Goal: Task Accomplishment & Management: Use online tool/utility

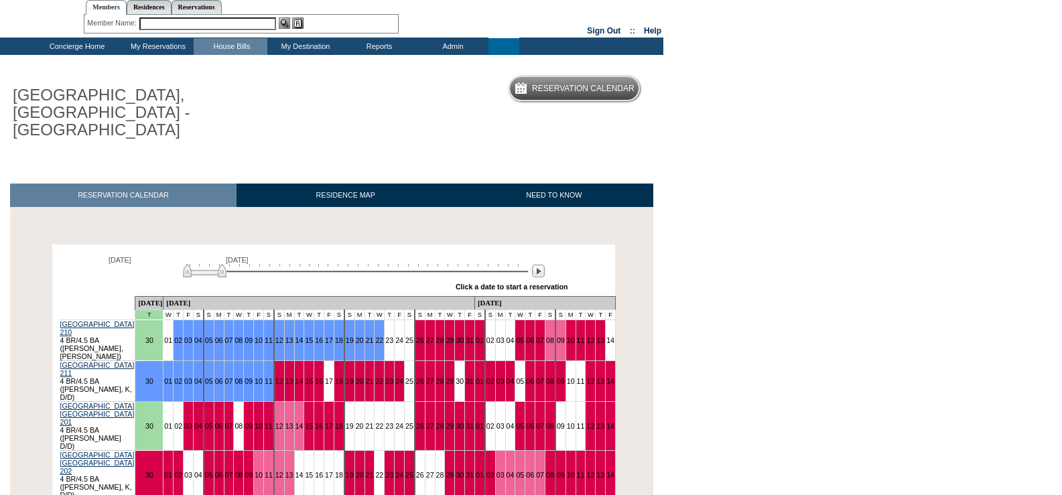
scroll to position [67, 0]
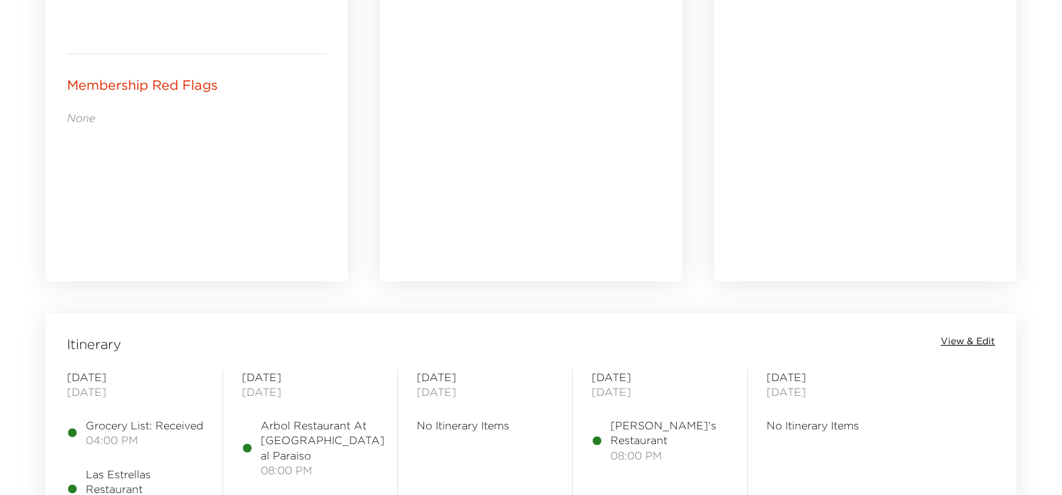
scroll to position [603, 0]
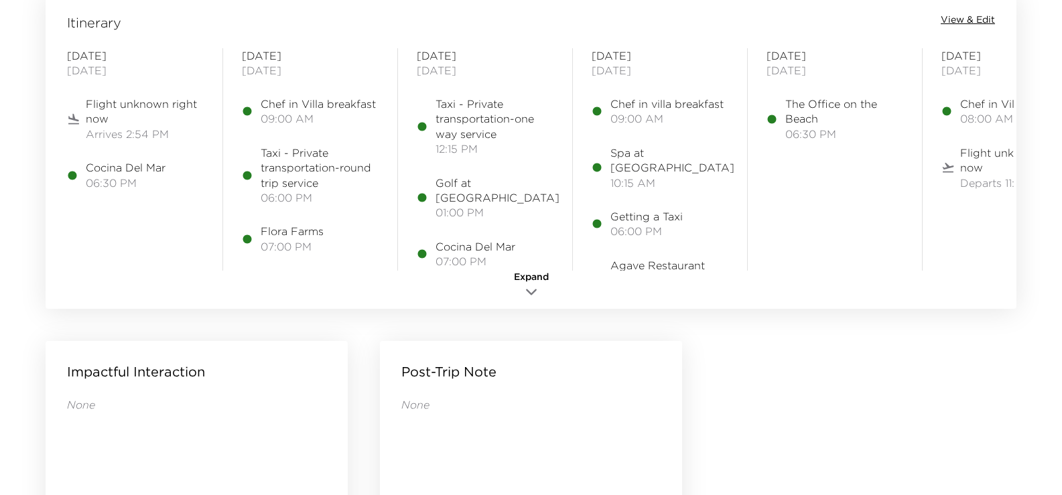
scroll to position [1139, 0]
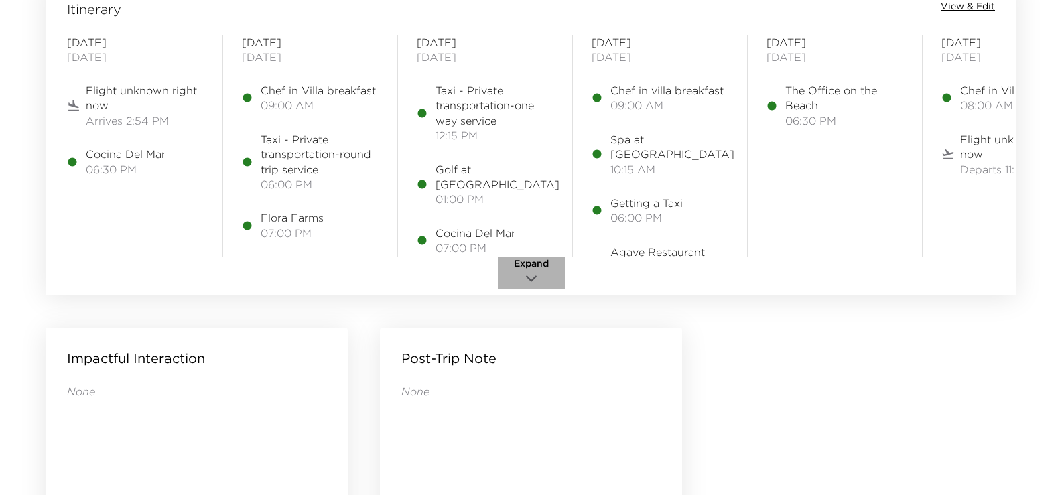
click at [529, 276] on icon "button" at bounding box center [531, 279] width 16 height 16
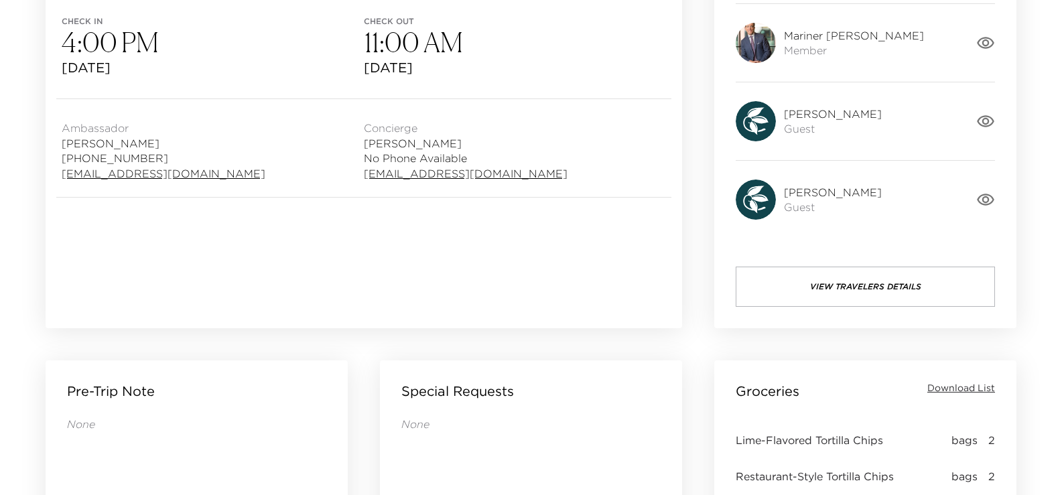
scroll to position [335, 0]
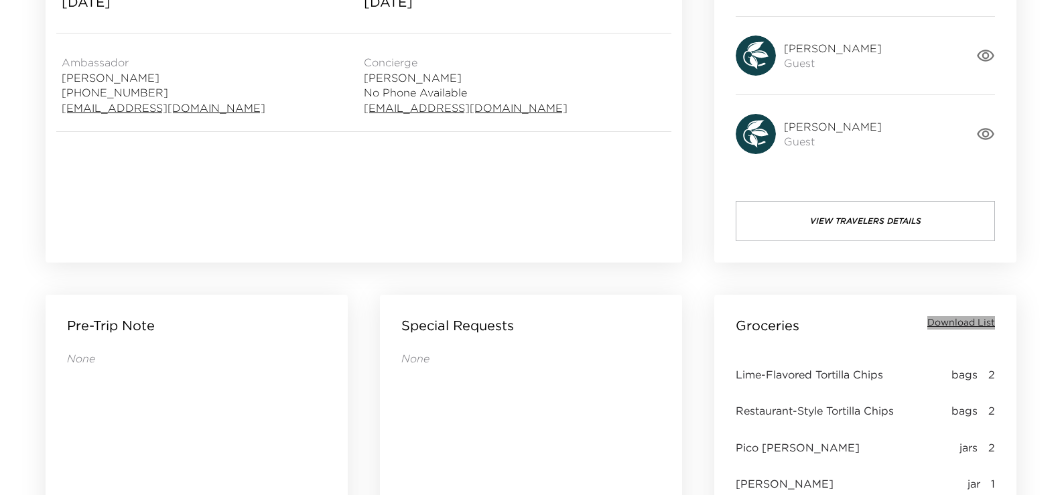
click at [967, 322] on span "Download List" at bounding box center [962, 322] width 68 height 13
